Goal: Check status: Check status

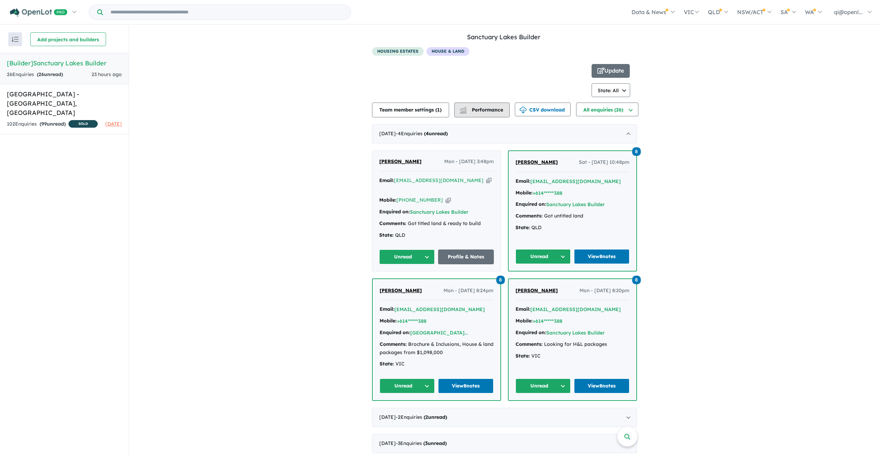
click at [475, 110] on span "Performance" at bounding box center [482, 110] width 42 height 6
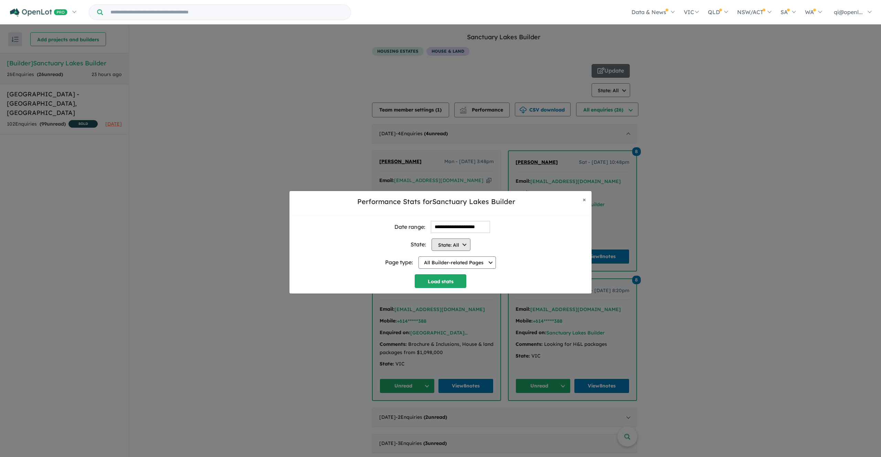
click at [461, 247] on button "State: All" at bounding box center [451, 244] width 39 height 12
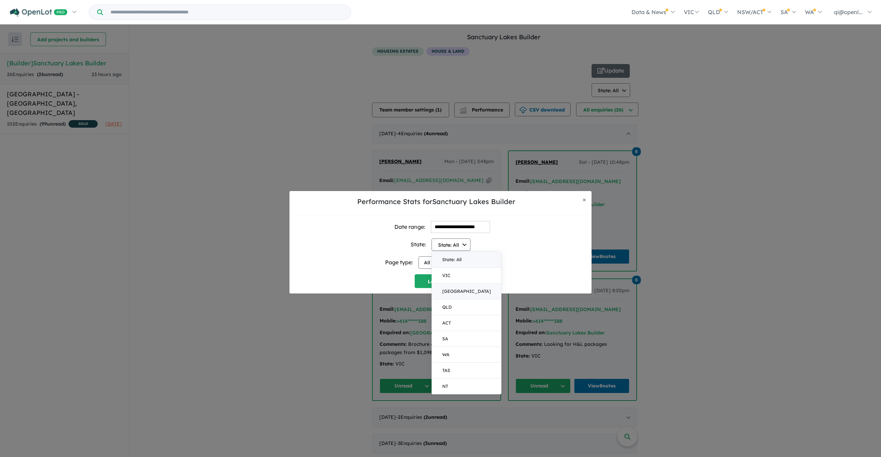
click at [455, 284] on button "[GEOGRAPHIC_DATA]" at bounding box center [466, 292] width 69 height 16
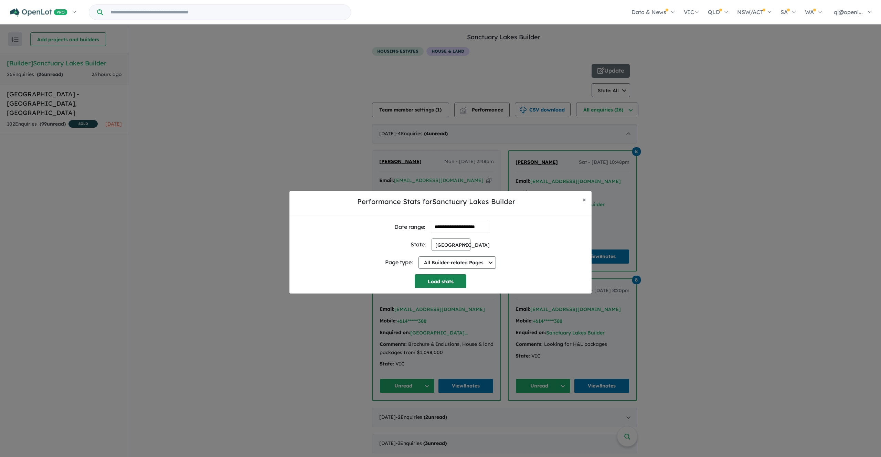
click at [451, 285] on button "Load stats" at bounding box center [441, 281] width 52 height 14
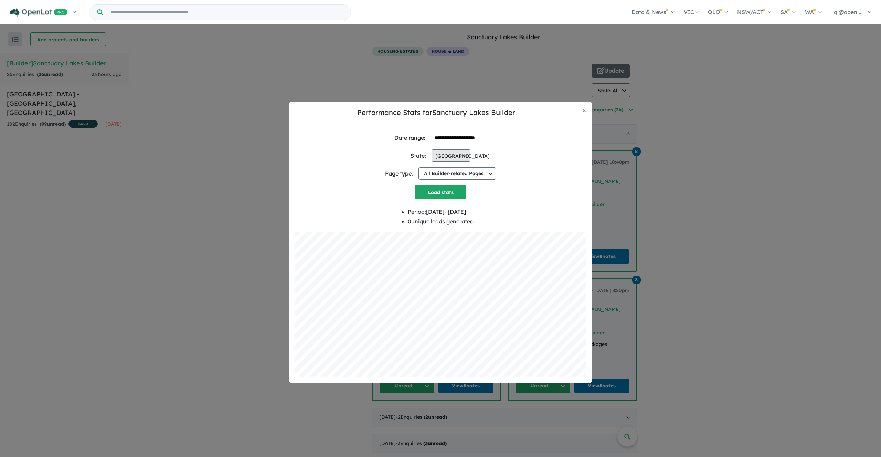
click at [459, 161] on button "[GEOGRAPHIC_DATA]" at bounding box center [451, 155] width 39 height 12
click at [457, 189] on button "VIC" at bounding box center [466, 187] width 69 height 16
click at [450, 194] on button "Load stats" at bounding box center [441, 192] width 52 height 14
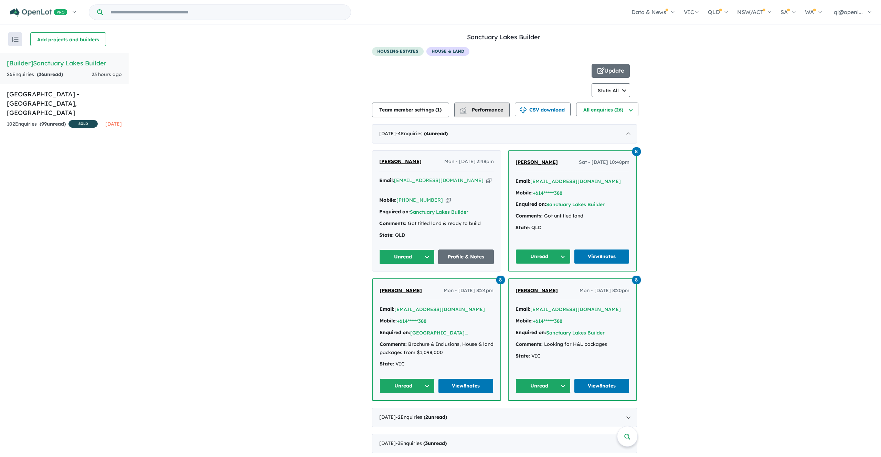
click at [485, 109] on span "Performance" at bounding box center [482, 110] width 42 height 6
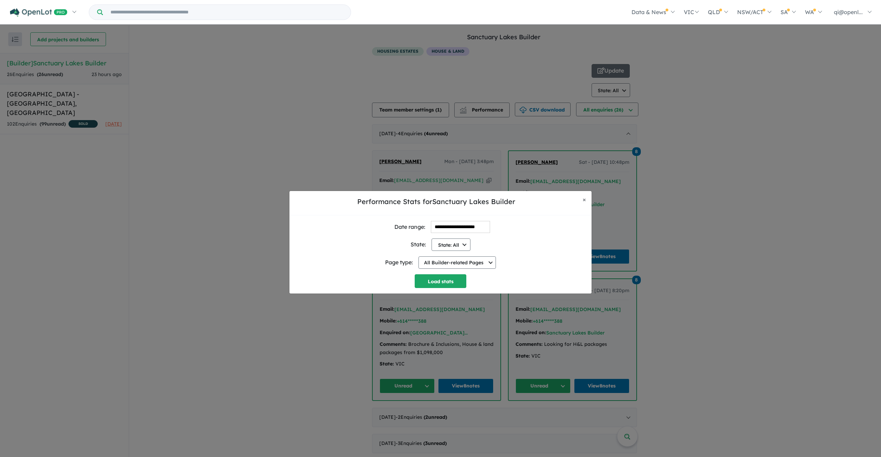
click at [442, 136] on div "**********" at bounding box center [440, 242] width 881 height 457
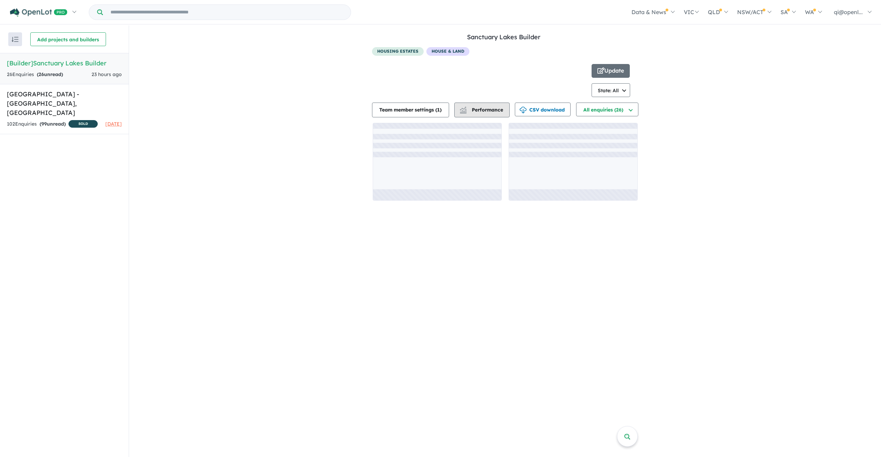
click at [484, 114] on button "Performance" at bounding box center [481, 110] width 55 height 15
